Goal: Task Accomplishment & Management: Use online tool/utility

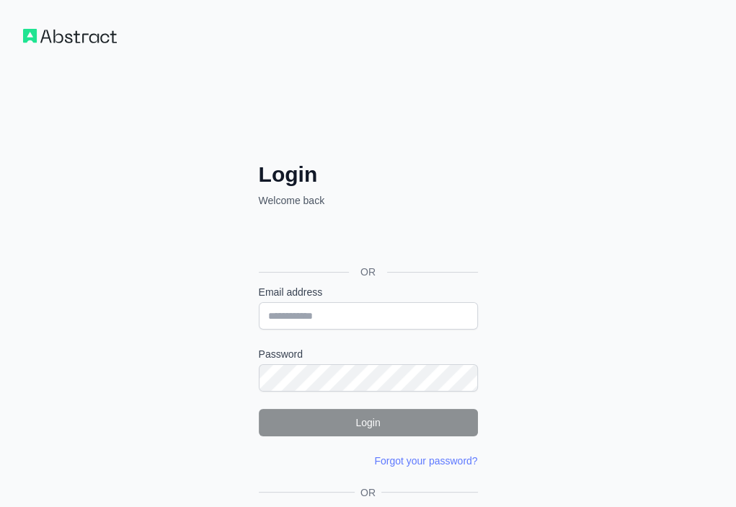
drag, startPoint x: 0, startPoint y: 0, endPoint x: 249, endPoint y: 465, distance: 527.2
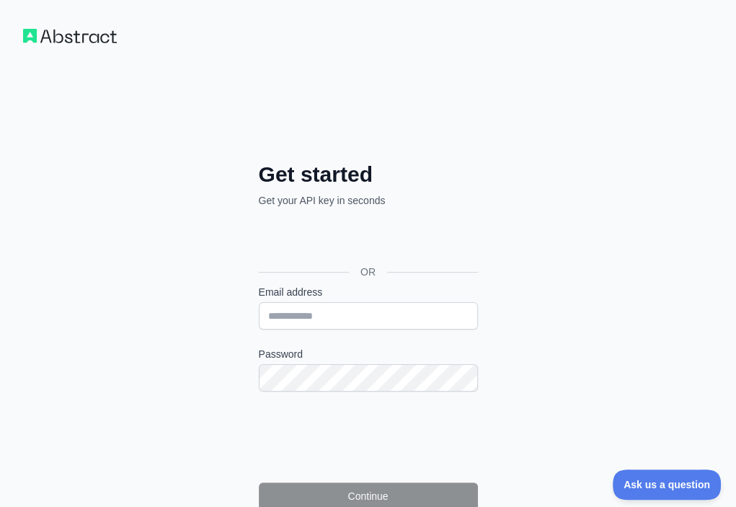
click at [277, 285] on label "Email address" at bounding box center [368, 292] width 219 height 14
click at [277, 302] on input "Email address" at bounding box center [368, 315] width 219 height 27
click at [277, 285] on label "Email address" at bounding box center [368, 292] width 219 height 14
click at [277, 302] on input "Email address" at bounding box center [368, 315] width 219 height 27
click at [277, 285] on label "Email address" at bounding box center [368, 292] width 219 height 14
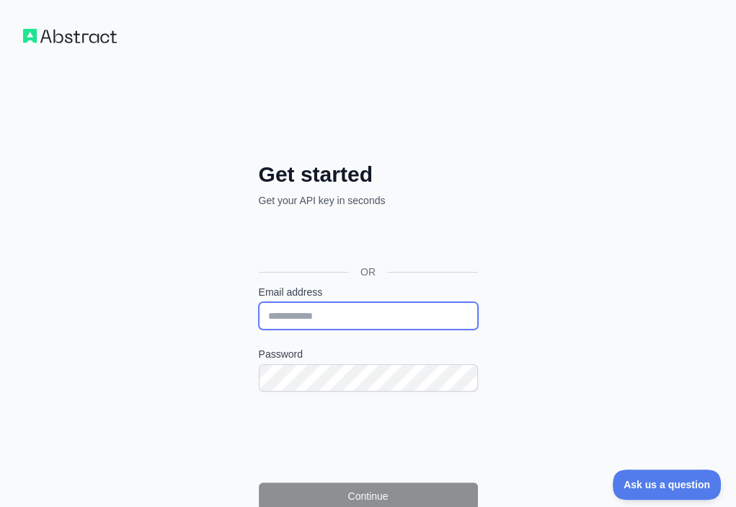
click at [277, 302] on input "Email address" at bounding box center [368, 315] width 219 height 27
paste input "**********"
type input "**********"
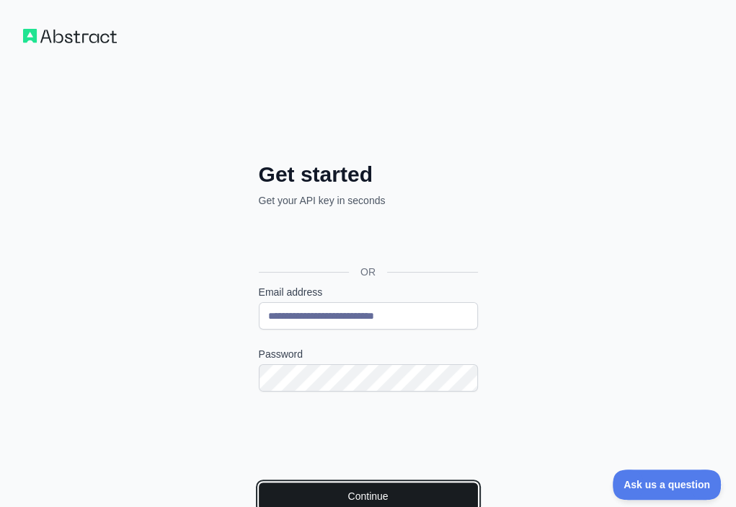
click at [291, 482] on button "Continue" at bounding box center [368, 495] width 219 height 27
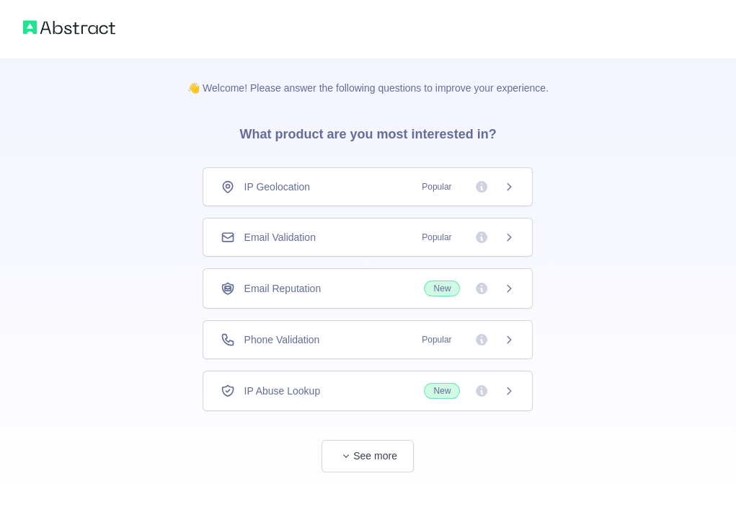
click at [378, 240] on div "Email Validation Popular" at bounding box center [368, 237] width 294 height 14
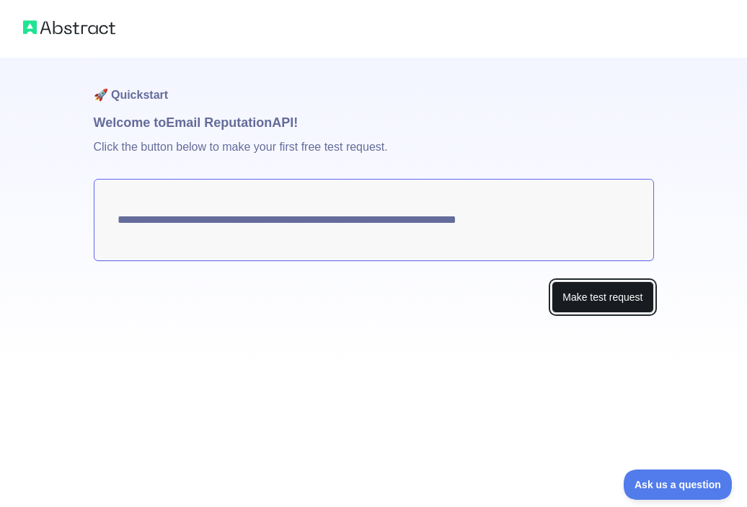
click at [577, 289] on button "Make test request" at bounding box center [602, 297] width 102 height 32
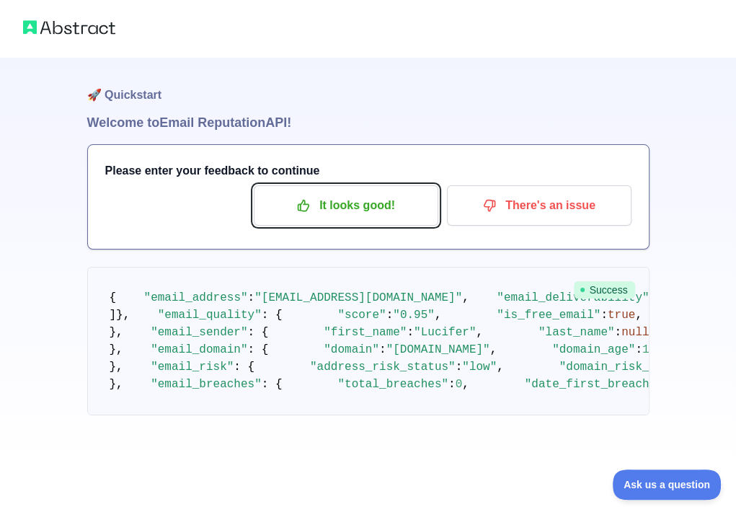
click at [328, 190] on button "It looks good!" at bounding box center [346, 205] width 184 height 40
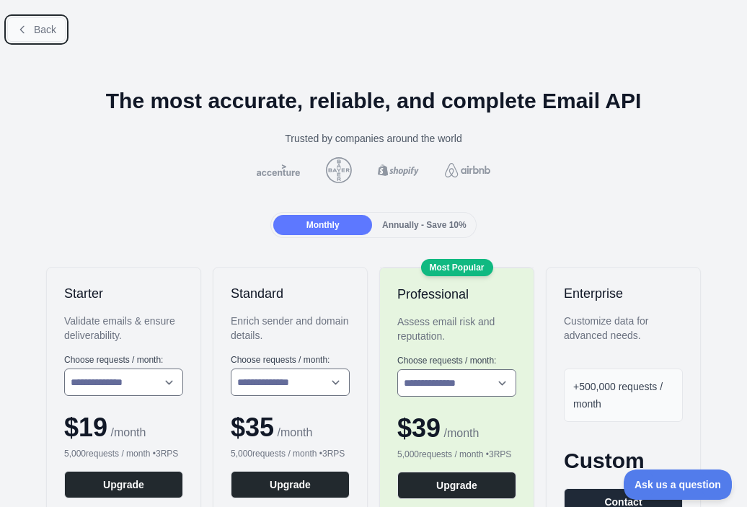
click at [43, 30] on span "Back" at bounding box center [45, 30] width 22 height 12
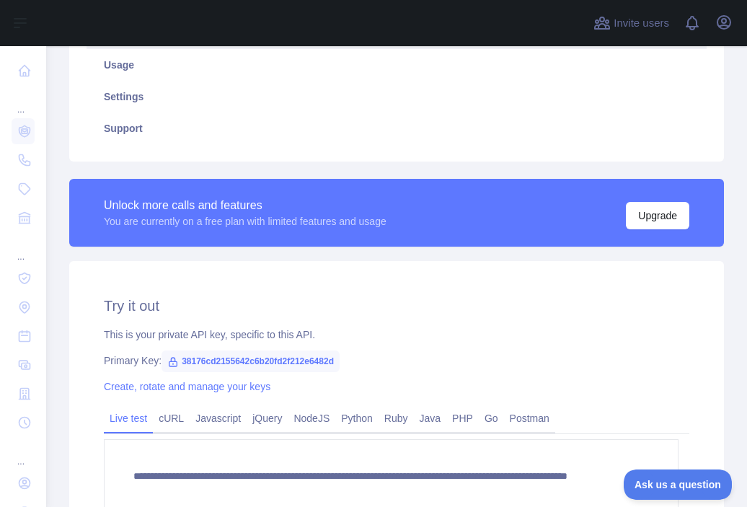
scroll to position [321, 0]
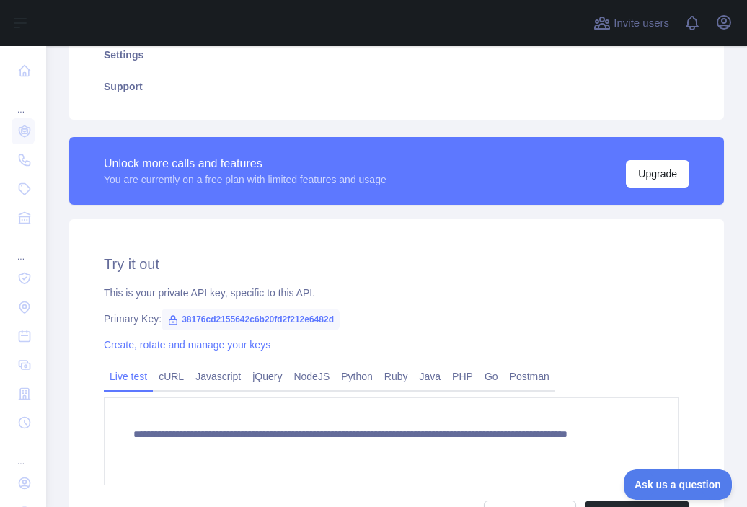
click at [319, 321] on span "38176cd2155642c6b20fd2f212e6482d" at bounding box center [250, 319] width 178 height 22
copy span "38176cd2155642c6b20fd2f212e6482d"
